Goal: Entertainment & Leisure: Browse casually

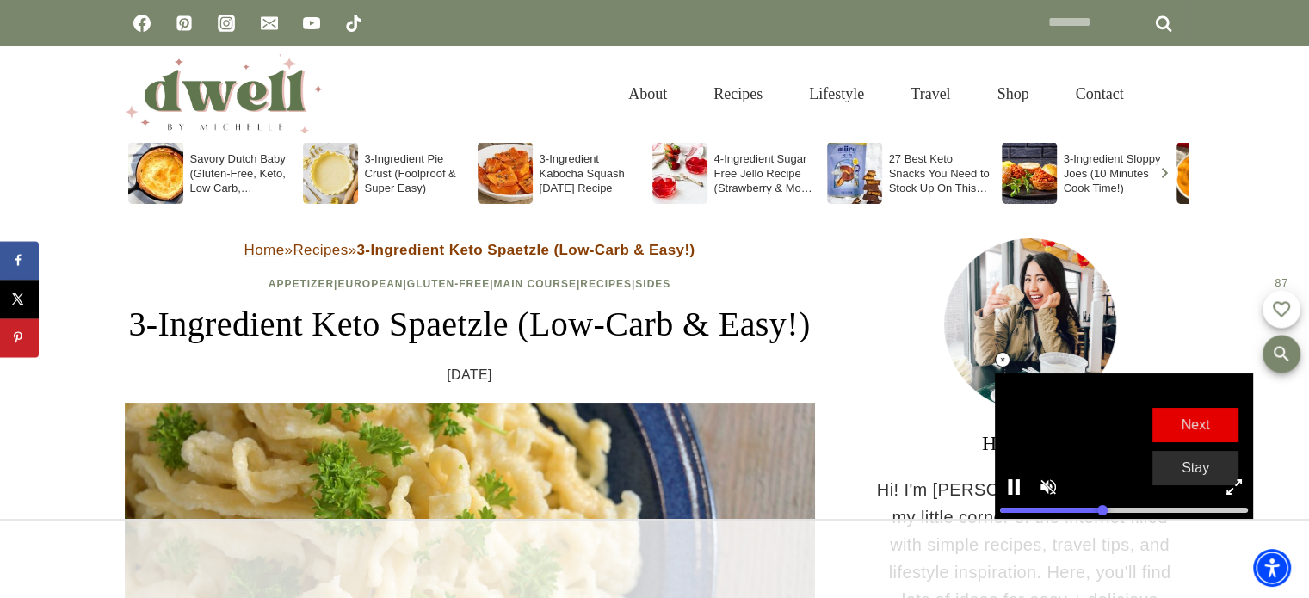
click at [999, 362] on icon at bounding box center [1002, 360] width 15 height 15
